Goal: Task Accomplishment & Management: Use online tool/utility

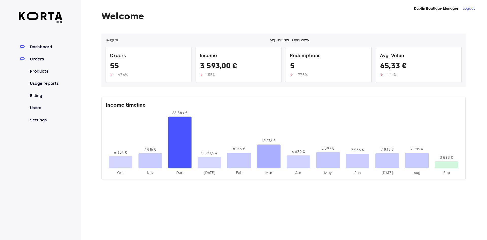
click at [40, 61] on link "Orders" at bounding box center [46, 59] width 34 height 6
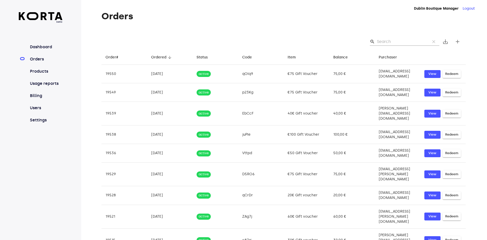
click at [387, 44] on input "Search" at bounding box center [401, 42] width 49 height 8
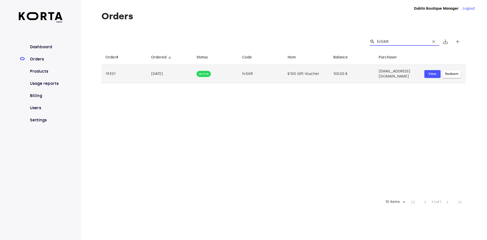
type input "hr5KR"
click at [453, 71] on span "Redeem" at bounding box center [451, 74] width 13 height 6
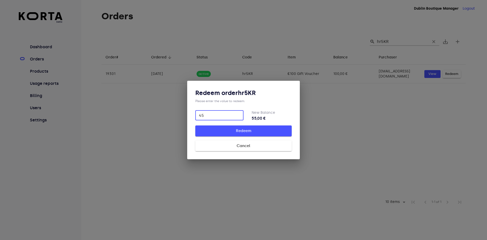
type input "45"
click at [253, 128] on span "Redeem" at bounding box center [243, 130] width 80 height 7
